Goal: Information Seeking & Learning: Learn about a topic

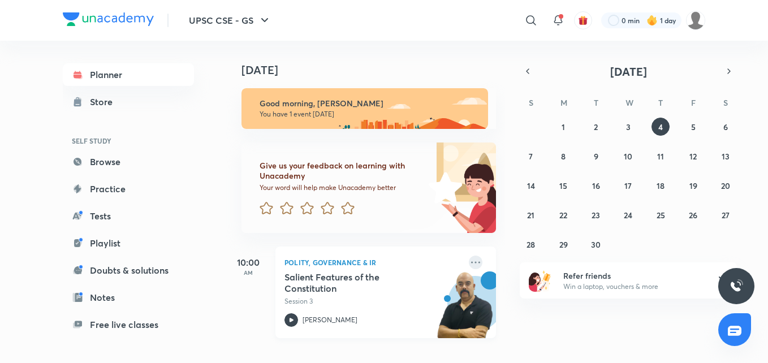
click at [471, 262] on icon at bounding box center [475, 262] width 9 height 2
click at [641, 329] on div "Today Good morning, Deepika You have 1 event today Give us your feedback on lea…" at bounding box center [496, 194] width 540 height 306
click at [661, 163] on button "11" at bounding box center [660, 156] width 18 height 18
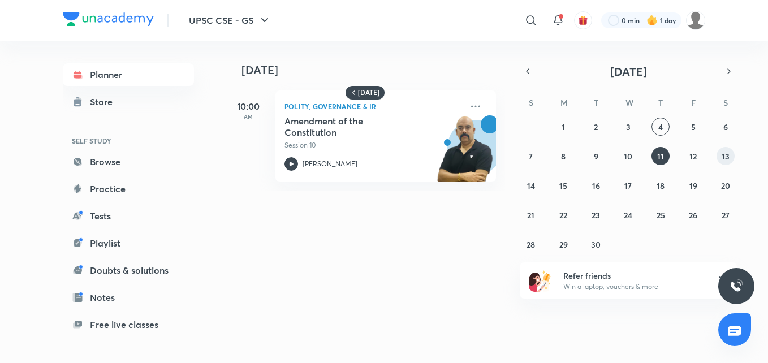
click at [733, 150] on button "13" at bounding box center [725, 156] width 18 height 18
click at [300, 160] on div "[PERSON_NAME]" at bounding box center [373, 164] width 178 height 14
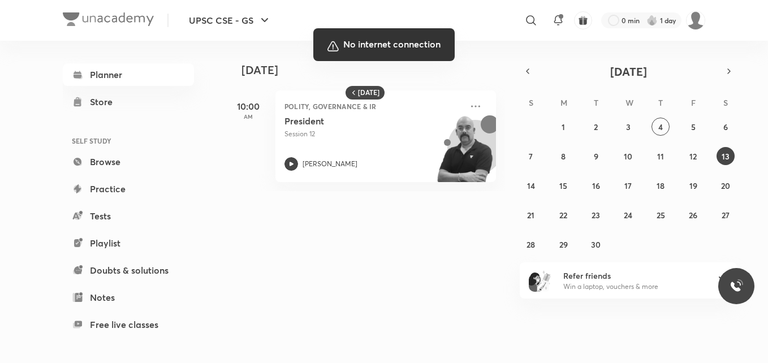
click at [254, 287] on div at bounding box center [384, 181] width 768 height 363
click at [94, 314] on div at bounding box center [384, 181] width 768 height 363
